Goal: Task Accomplishment & Management: Complete application form

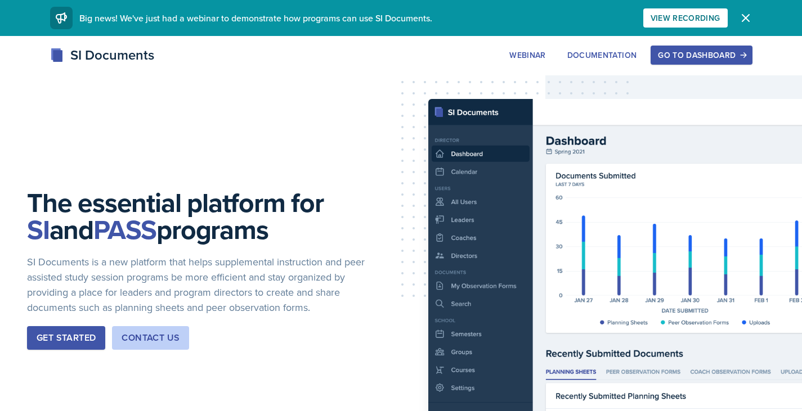
click at [717, 51] on div "Go to Dashboard" at bounding box center [701, 55] width 87 height 9
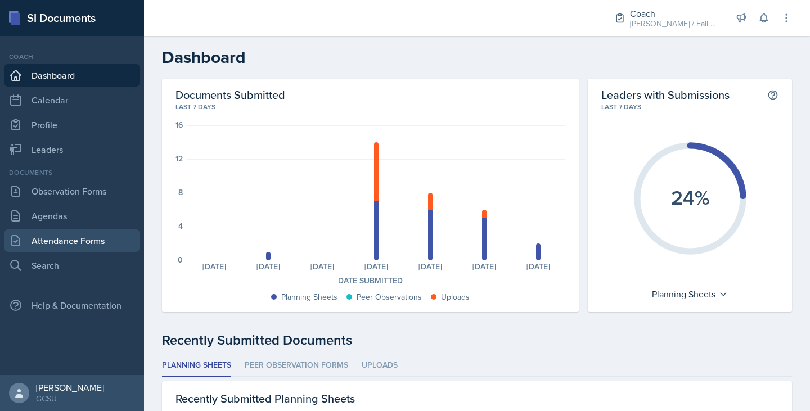
click at [73, 236] on link "Attendance Forms" at bounding box center [72, 241] width 135 height 23
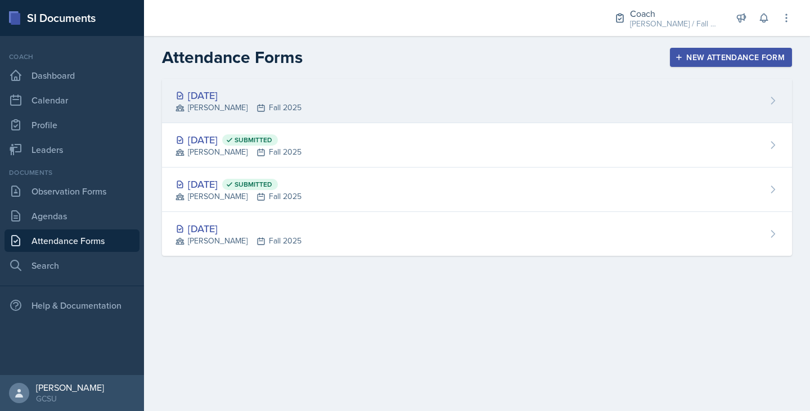
click at [295, 116] on div "Sep 3rd, 2025 MAPP Fall 2025" at bounding box center [477, 101] width 630 height 44
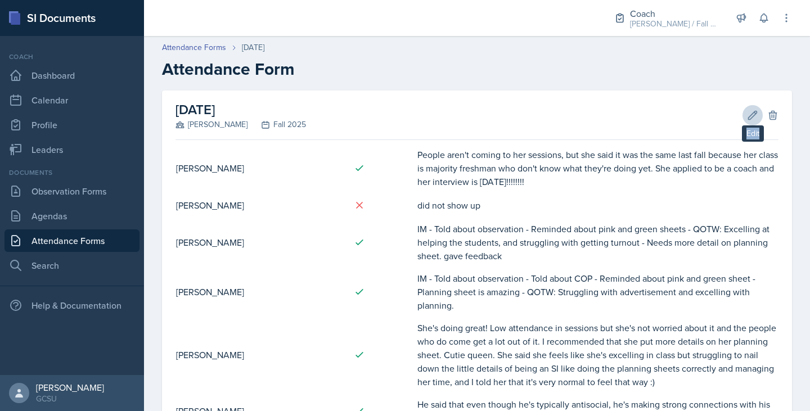
drag, startPoint x: 739, startPoint y: 105, endPoint x: 739, endPoint y: 114, distance: 9.0
click at [739, 114] on div "September 3rd, 2025 MAPP Fall 2025 Edit Delete" at bounding box center [477, 116] width 603 height 50
click at [747, 114] on icon at bounding box center [752, 115] width 11 height 11
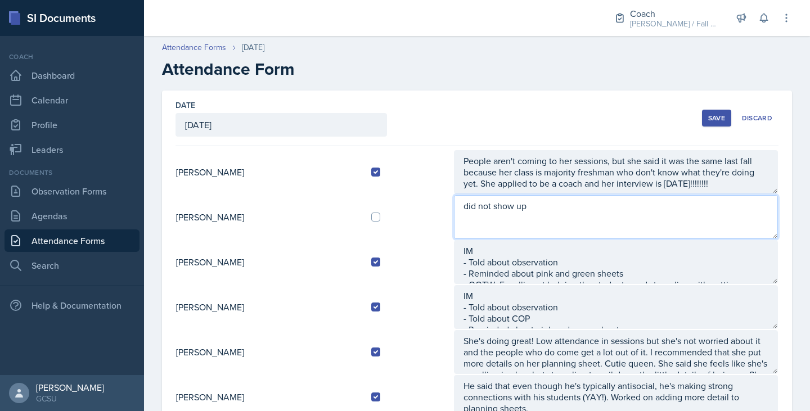
drag, startPoint x: 544, startPoint y: 208, endPoint x: 328, endPoint y: 233, distance: 217.5
click at [328, 233] on tr "Jonas Barfield did not show up" at bounding box center [477, 217] width 603 height 45
click at [541, 222] on textarea "IM - Told about observation -" at bounding box center [616, 217] width 324 height 44
click at [532, 224] on textarea "IM - Told about observation -" at bounding box center [616, 217] width 324 height 44
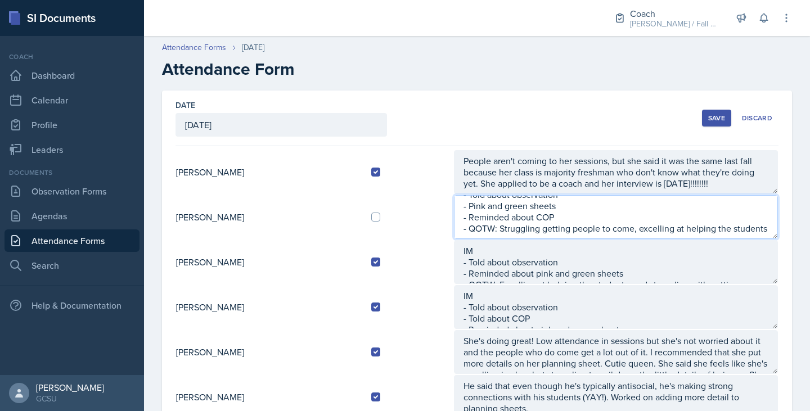
scroll to position [41, 0]
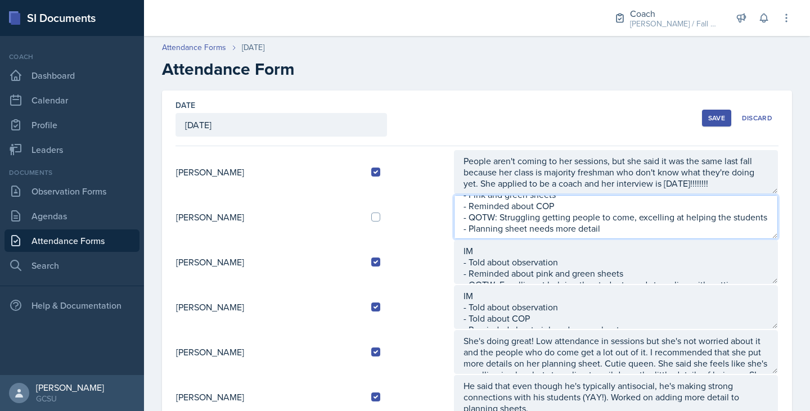
type textarea "IM - Told about observation - Pink and green sheets - Reminded about COP - QOTW…"
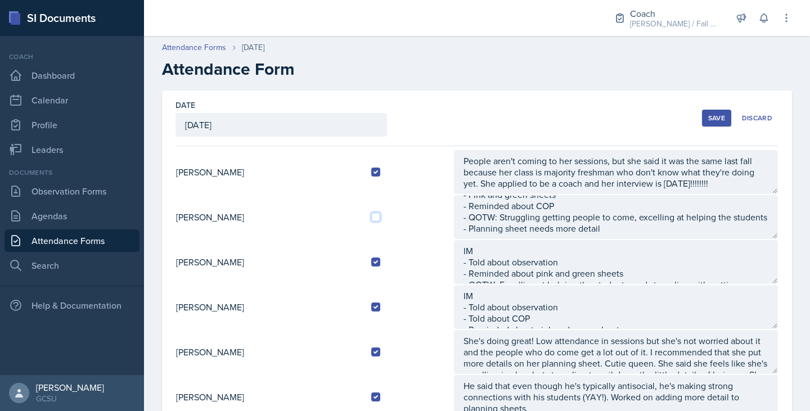
click at [380, 214] on input "checkbox" at bounding box center [375, 217] width 9 height 9
checkbox input "true"
click at [708, 116] on div "Save" at bounding box center [716, 118] width 17 height 9
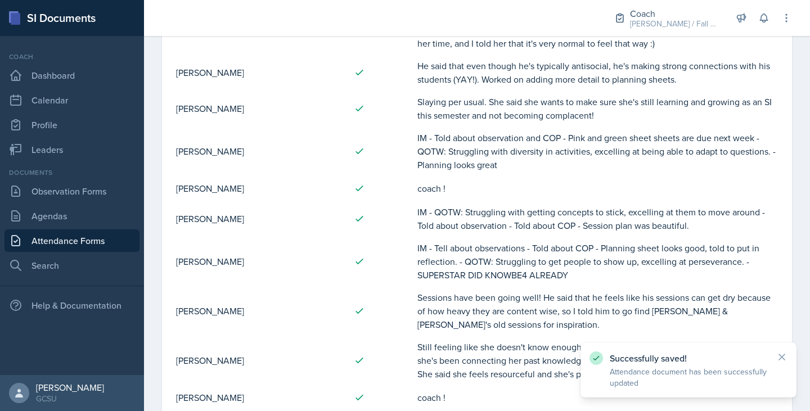
scroll to position [453, 0]
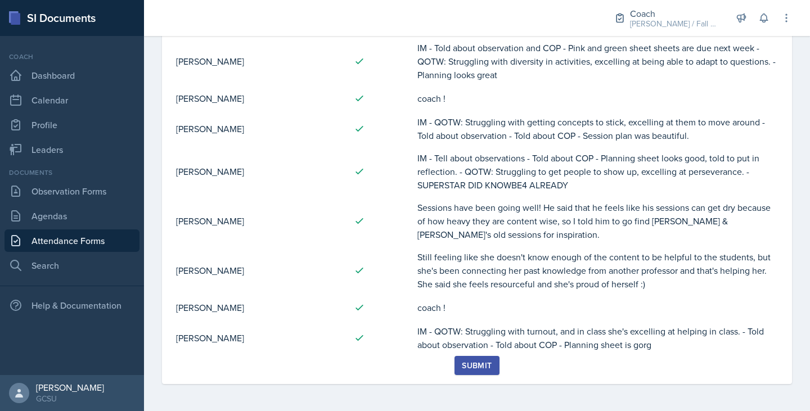
click at [462, 361] on div "Submit" at bounding box center [477, 365] width 30 height 9
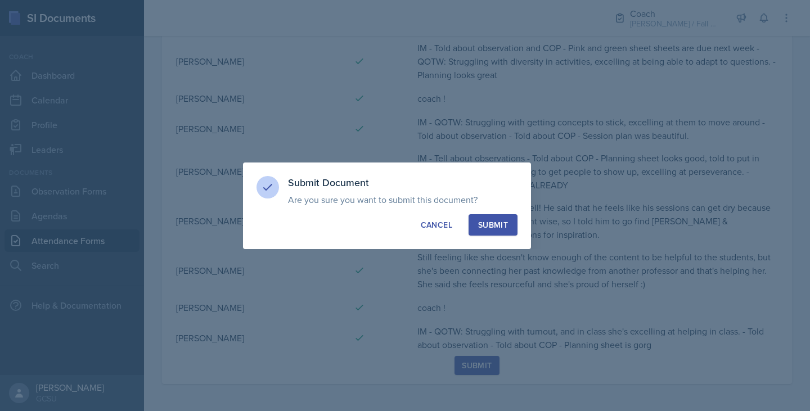
click at [504, 227] on div "Submit" at bounding box center [493, 224] width 30 height 11
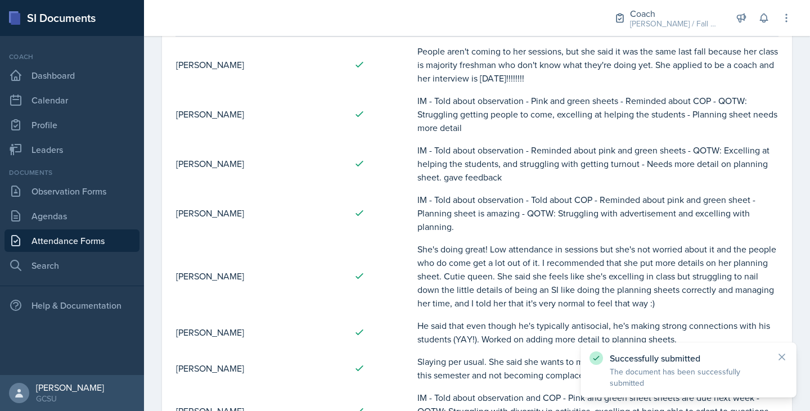
scroll to position [0, 0]
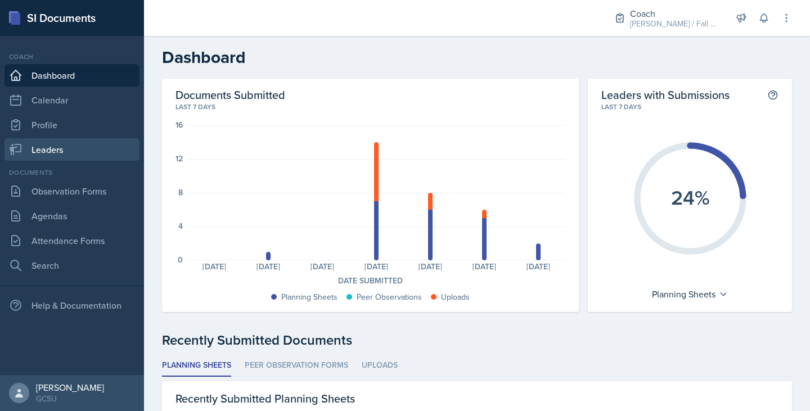
click at [66, 141] on link "Leaders" at bounding box center [72, 149] width 135 height 23
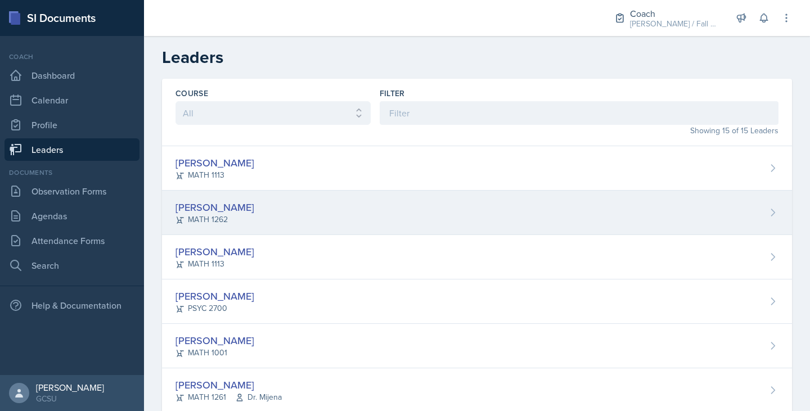
click at [316, 206] on div "[PERSON_NAME] MATH 1262" at bounding box center [477, 213] width 630 height 44
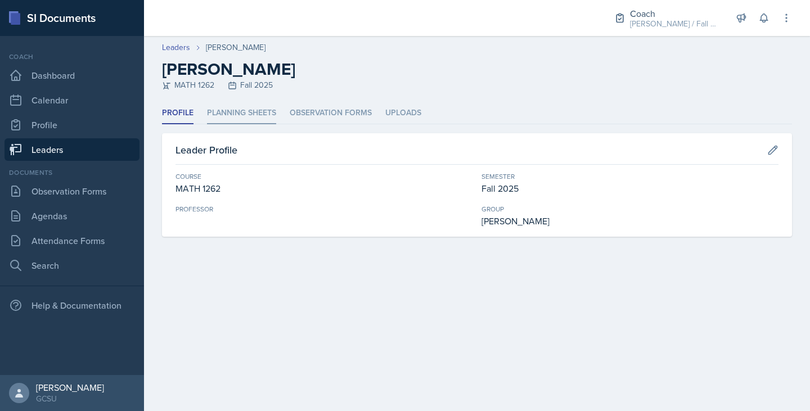
click at [248, 104] on li "Planning Sheets" at bounding box center [241, 113] width 69 height 22
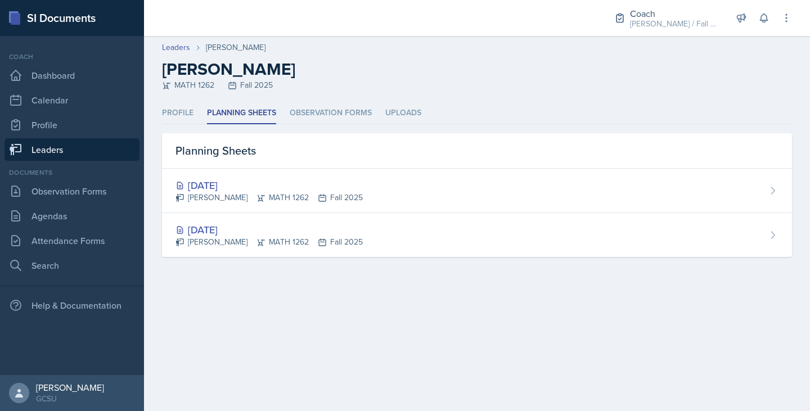
click at [551, 301] on main "Leaders [PERSON_NAME] [PERSON_NAME] MATH 1262 Fall 2025 Profile Planning Sheets…" at bounding box center [477, 223] width 666 height 375
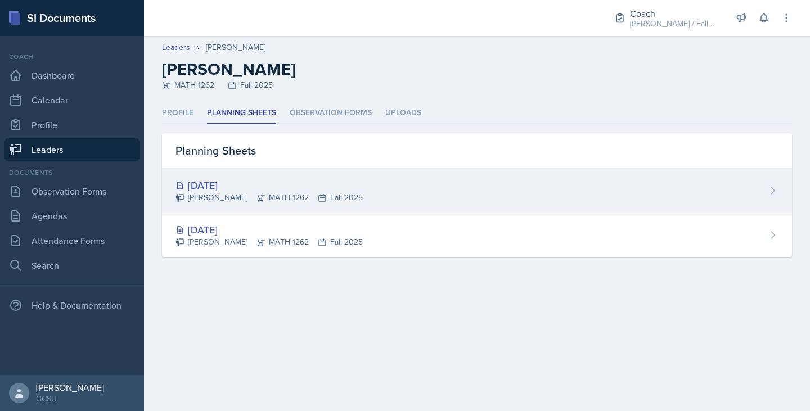
click at [375, 174] on div "Sep 4th, 2025 Jonas Barfield MATH 1262 Fall 2025" at bounding box center [477, 191] width 630 height 44
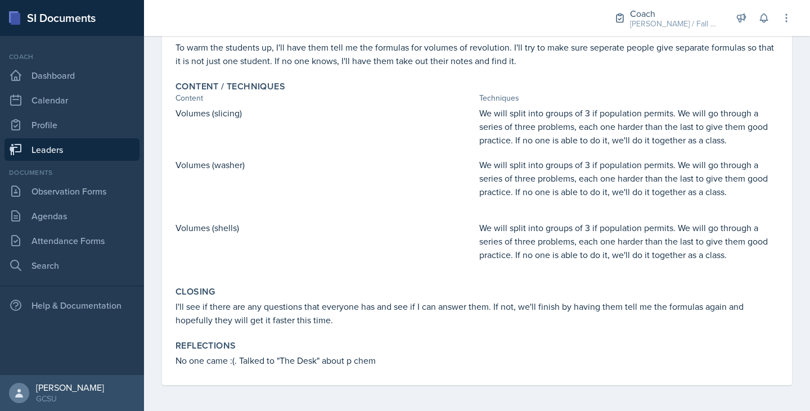
scroll to position [239, 0]
